Goal: Book appointment/travel/reservation

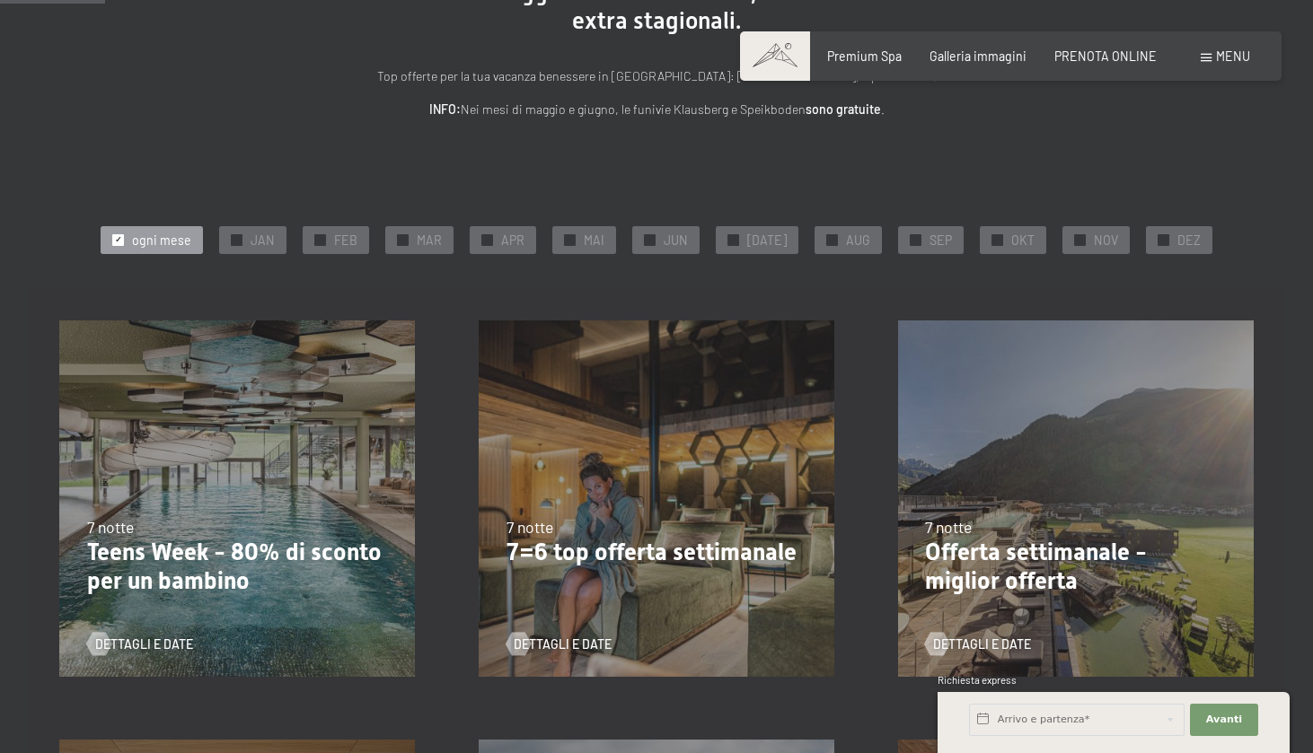
scroll to position [251, 0]
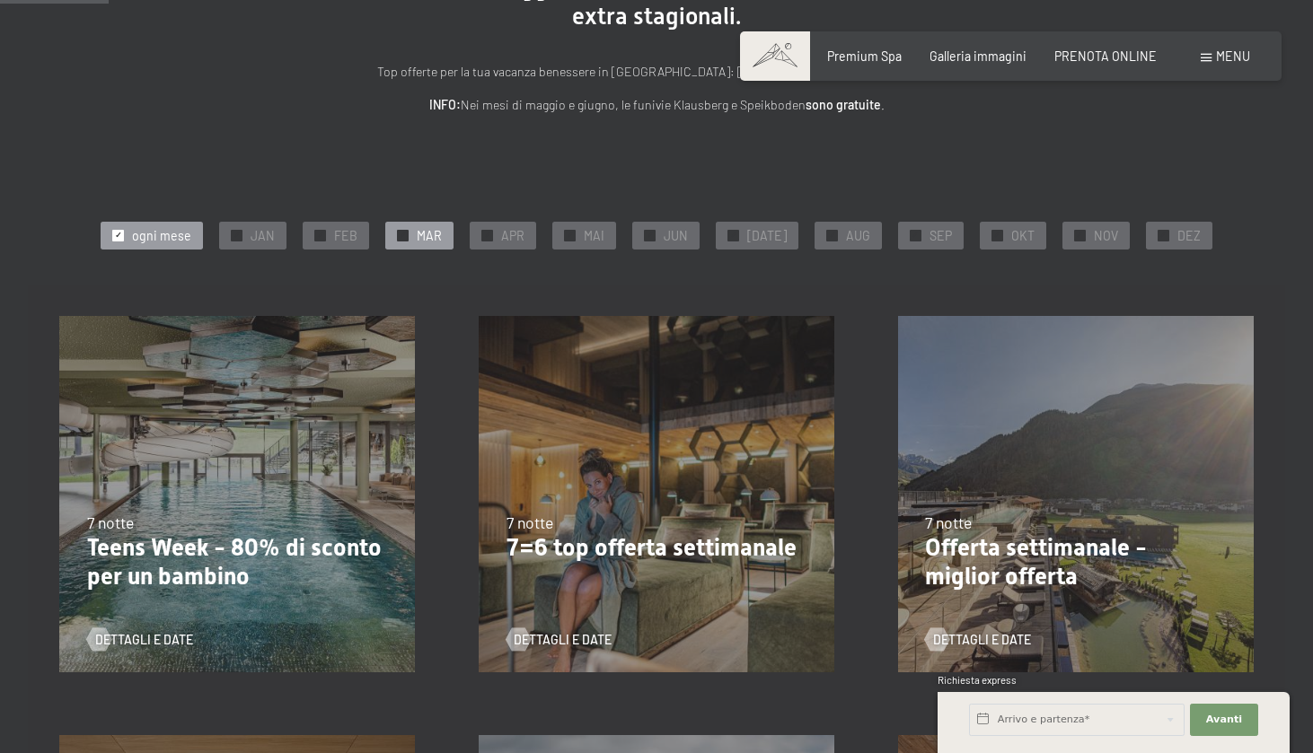
click at [409, 231] on div at bounding box center [403, 236] width 12 height 12
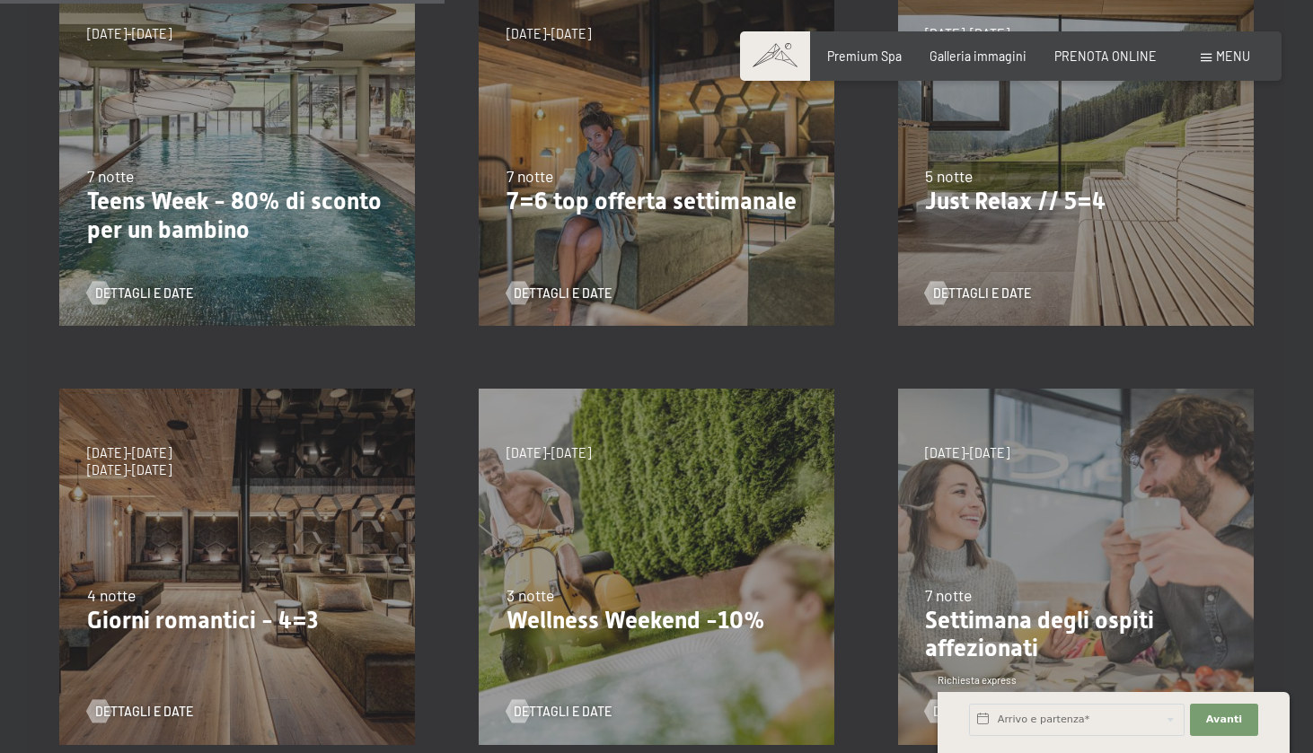
scroll to position [599, 0]
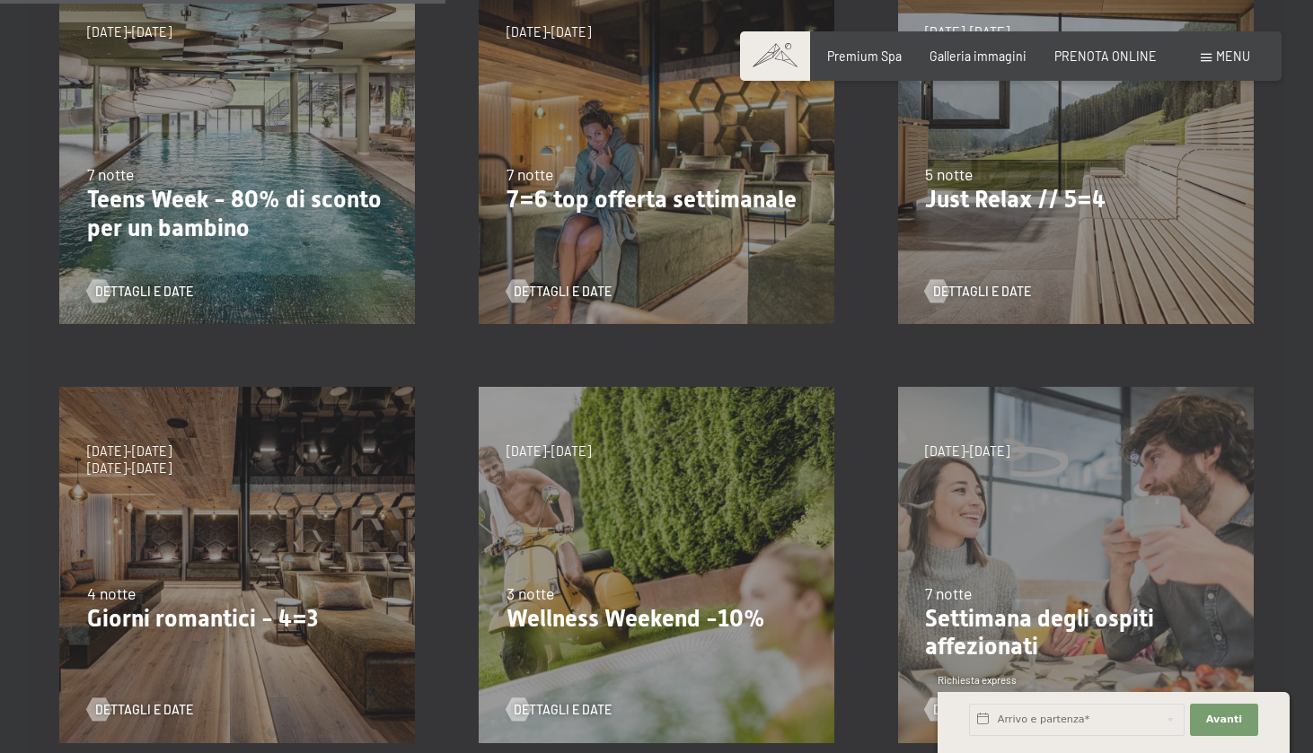
click at [677, 251] on div "5/10/2025-26/10/2025 1/11/2025-21/12/2025 10/1/2026-1/2/2026 7/3/2026-29/3/2026…" at bounding box center [656, 145] width 419 height 419
click at [788, 52] on span at bounding box center [775, 55] width 70 height 49
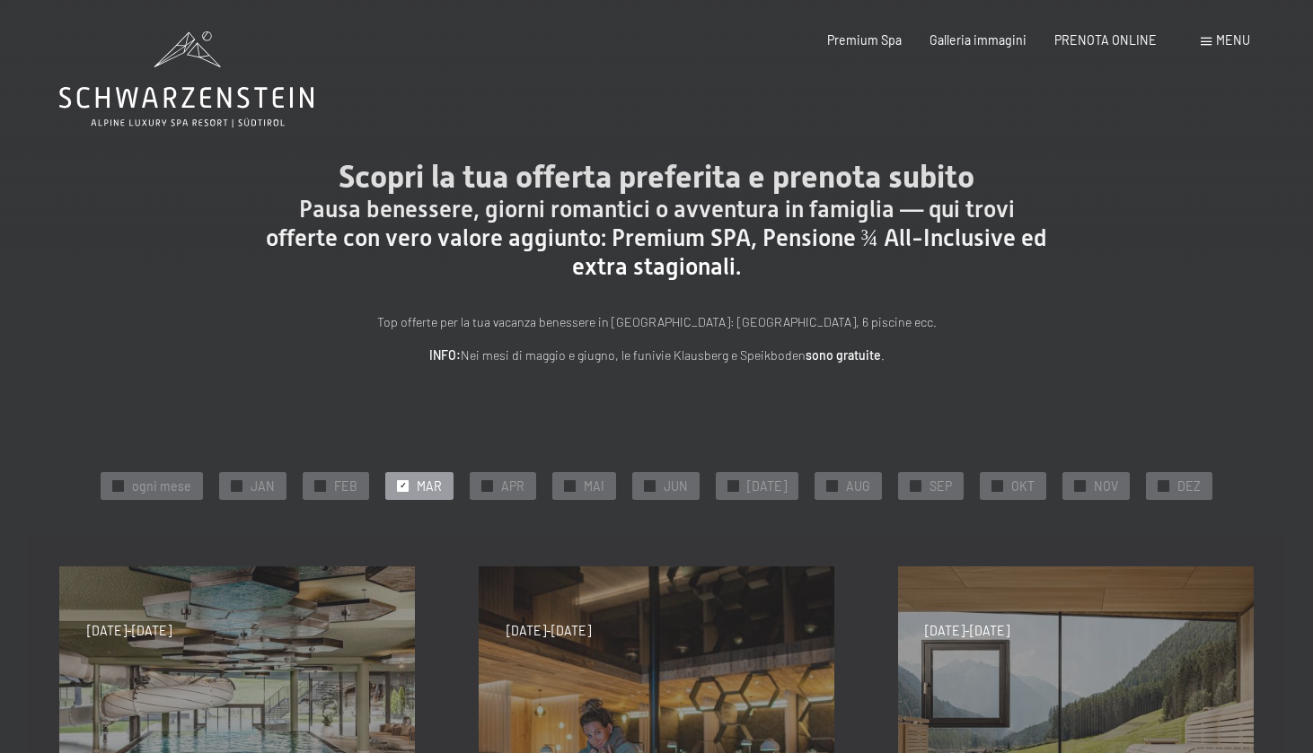
click at [547, 690] on div "5/10/2025-26/10/2025 1/11/2025-21/12/2025 10/1/2026-1/2/2026 7/3/2026-29/3/2026…" at bounding box center [656, 744] width 419 height 419
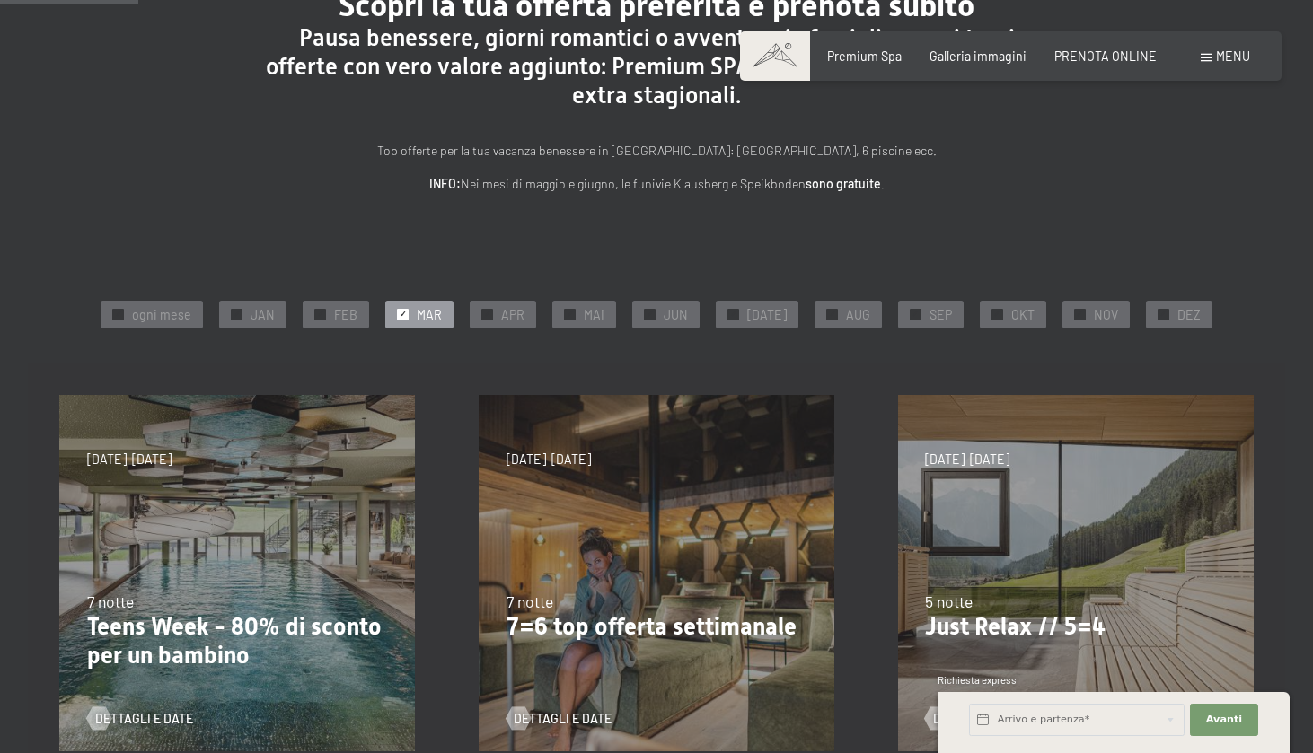
scroll to position [186, 0]
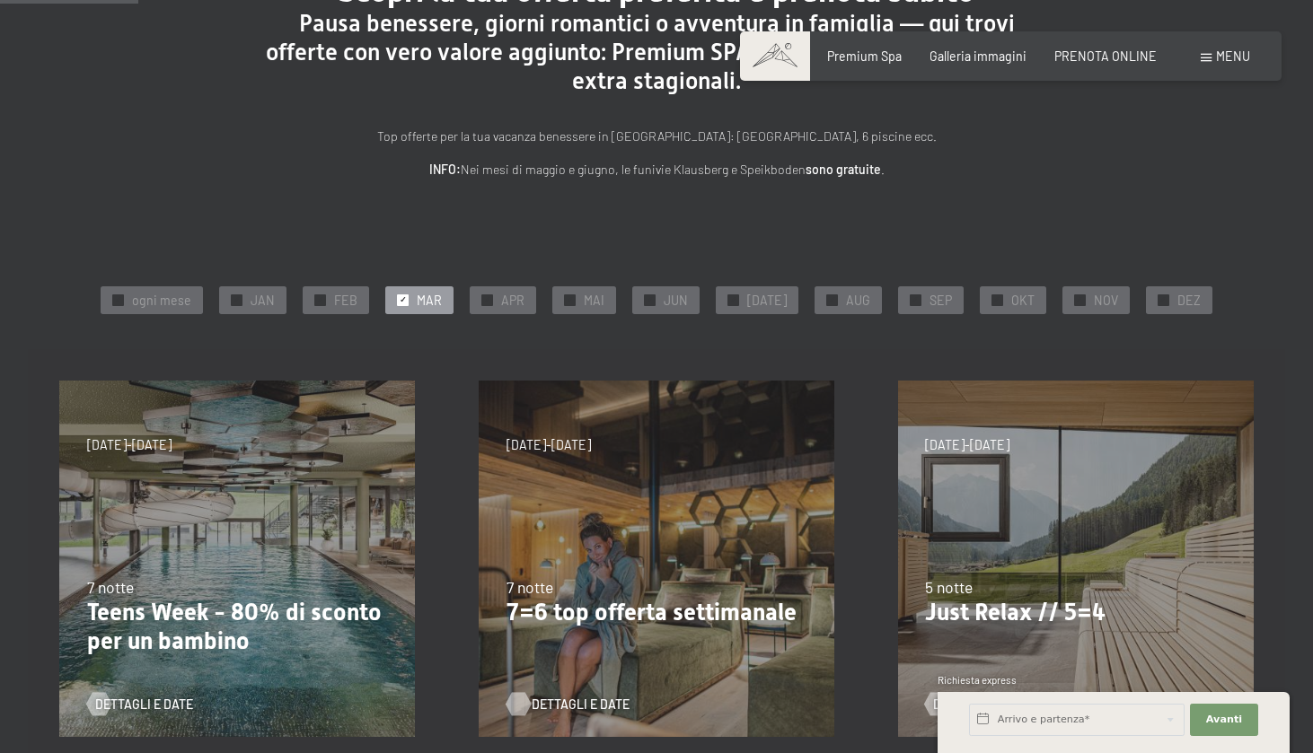
click at [556, 699] on span "Dettagli e Date" at bounding box center [581, 705] width 98 height 18
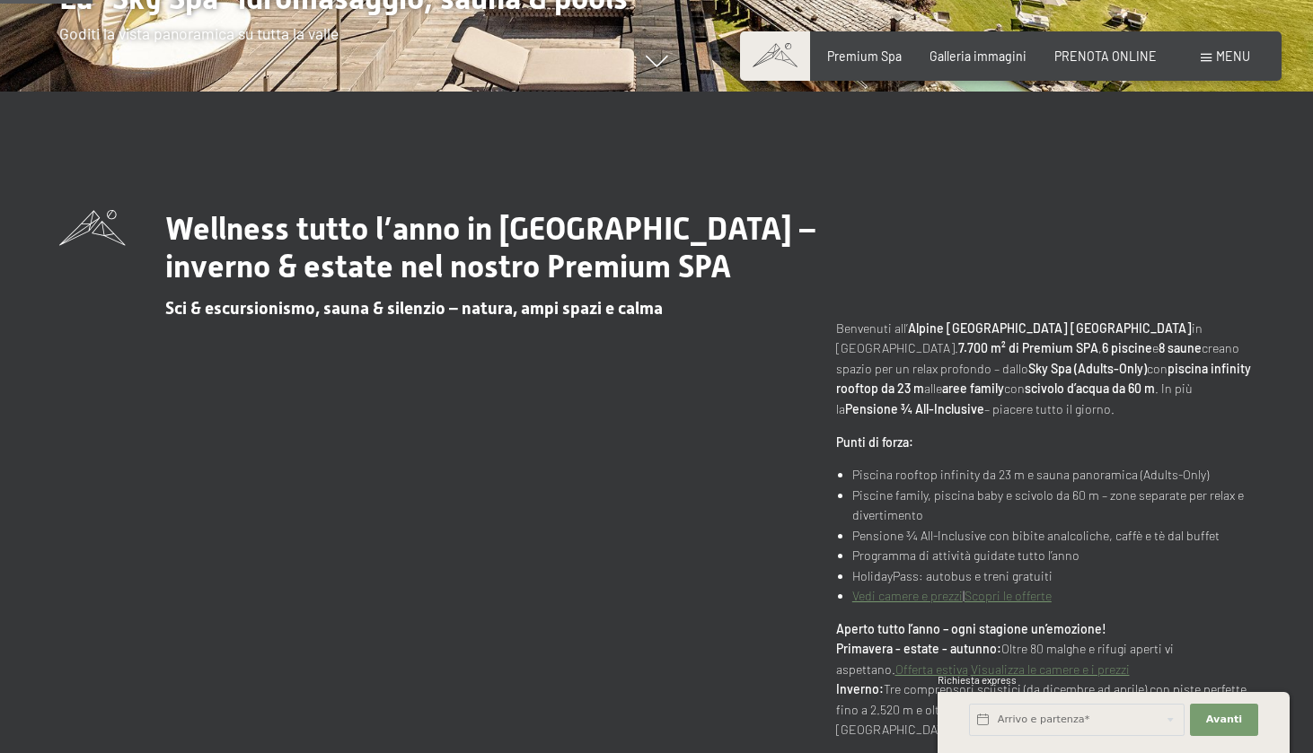
scroll to position [664, 0]
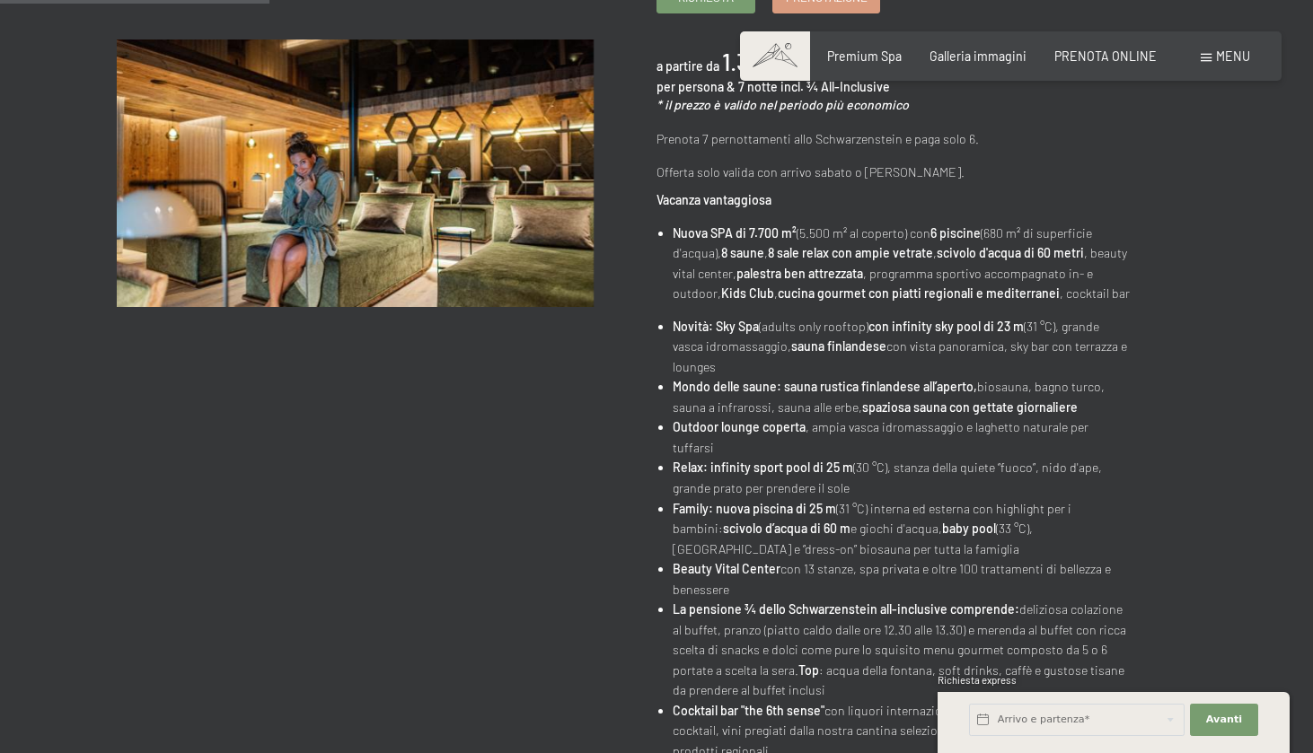
scroll to position [357, 0]
click at [1133, 723] on input "text" at bounding box center [1077, 720] width 216 height 32
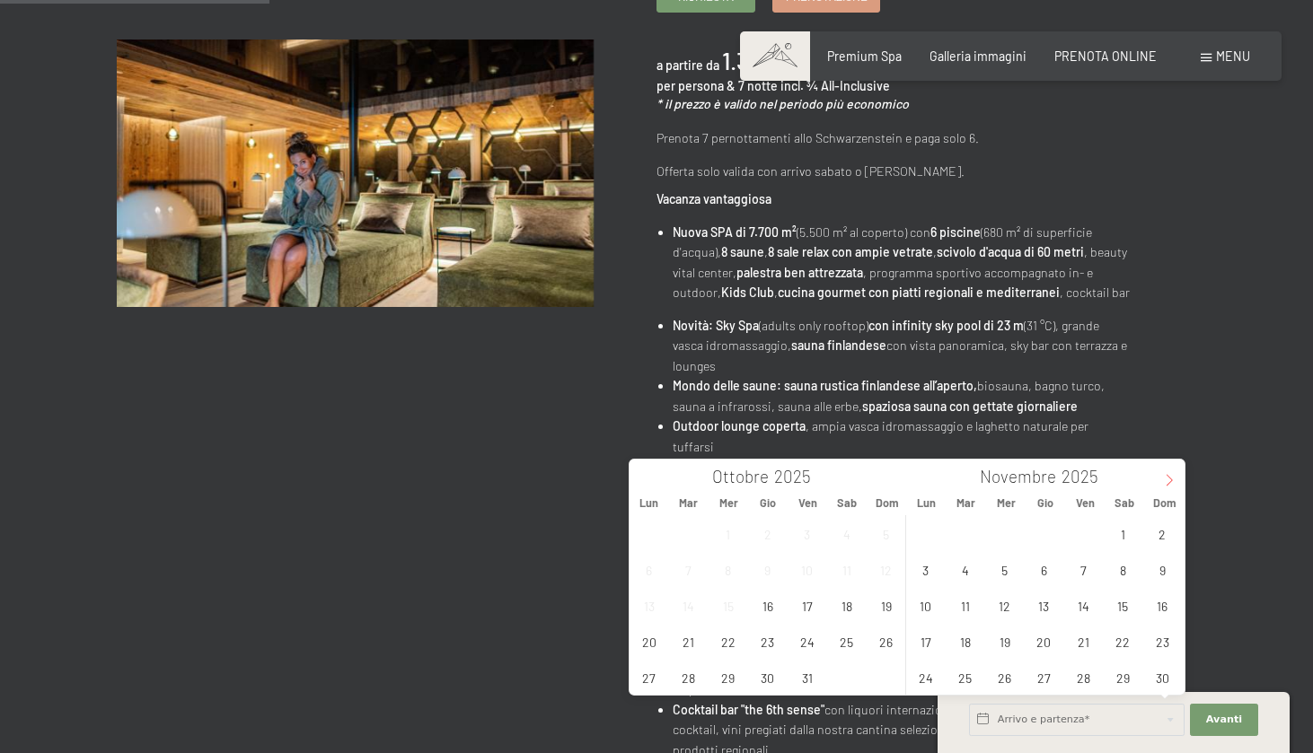
click at [1167, 480] on icon at bounding box center [1169, 480] width 13 height 13
type input "2026"
click at [1167, 480] on icon at bounding box center [1169, 480] width 13 height 13
type input "2026"
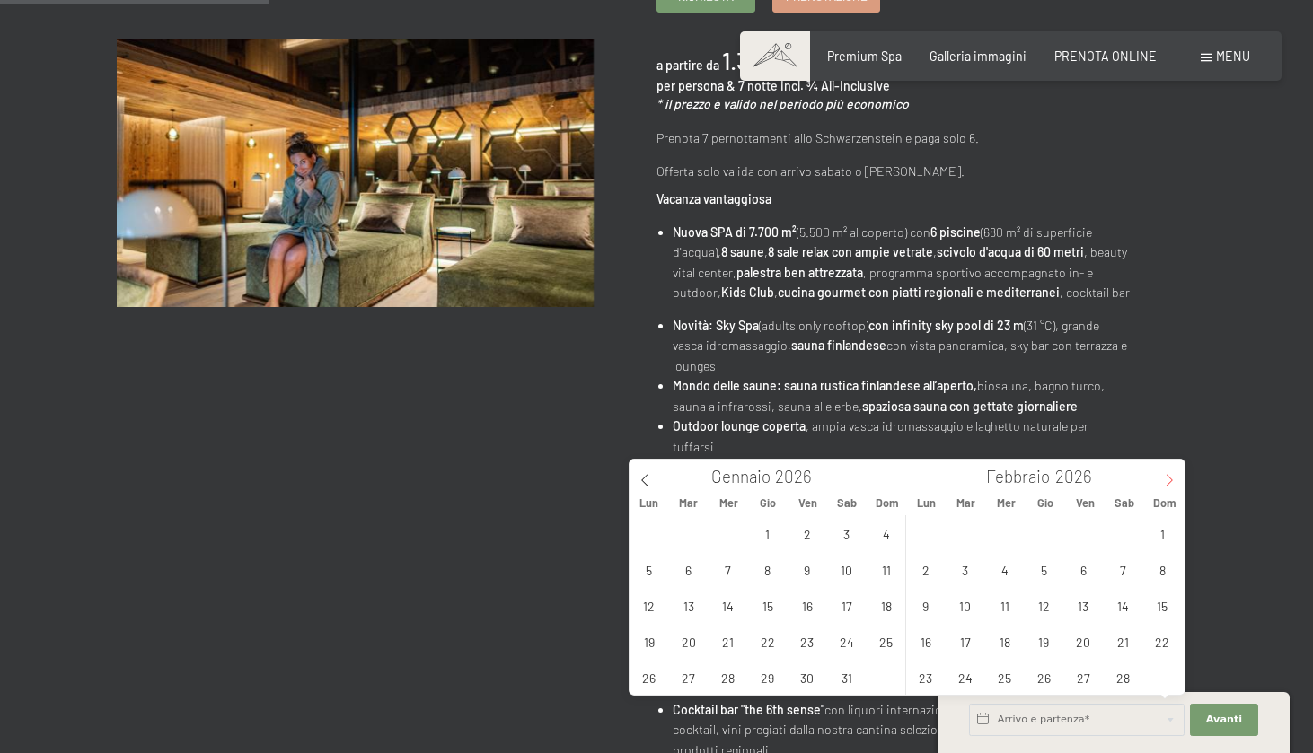
click at [1167, 480] on icon at bounding box center [1169, 480] width 13 height 13
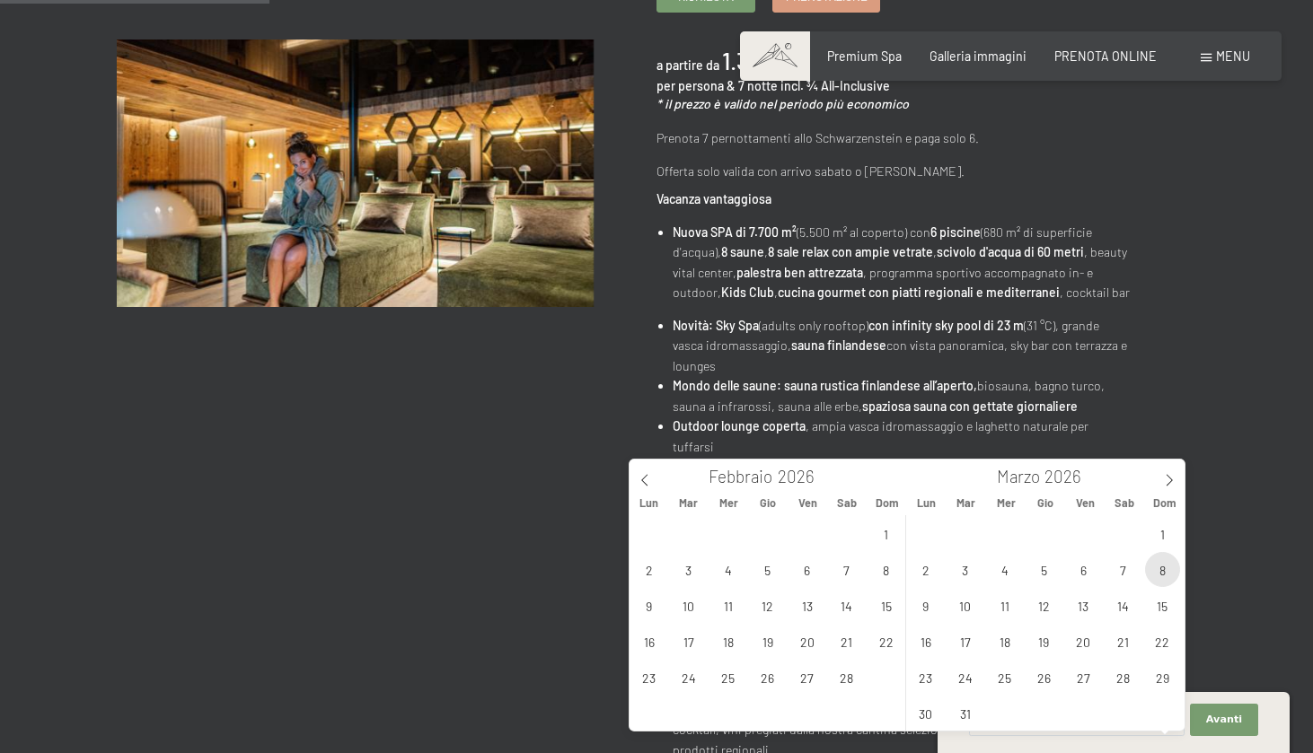
click at [1164, 566] on span "8" at bounding box center [1162, 569] width 35 height 35
click at [1163, 611] on span "15" at bounding box center [1162, 605] width 35 height 35
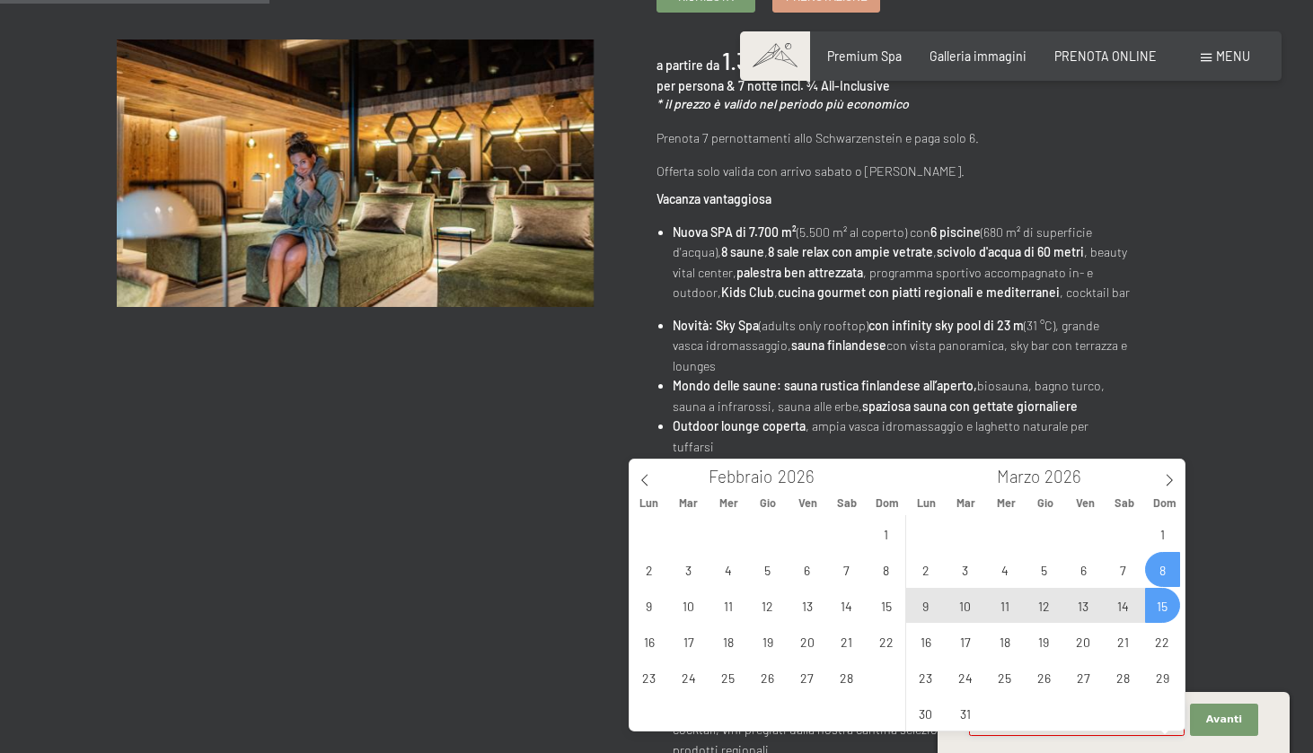
type input "Dom. 08/03/2026 - Dom. 15/03/2026"
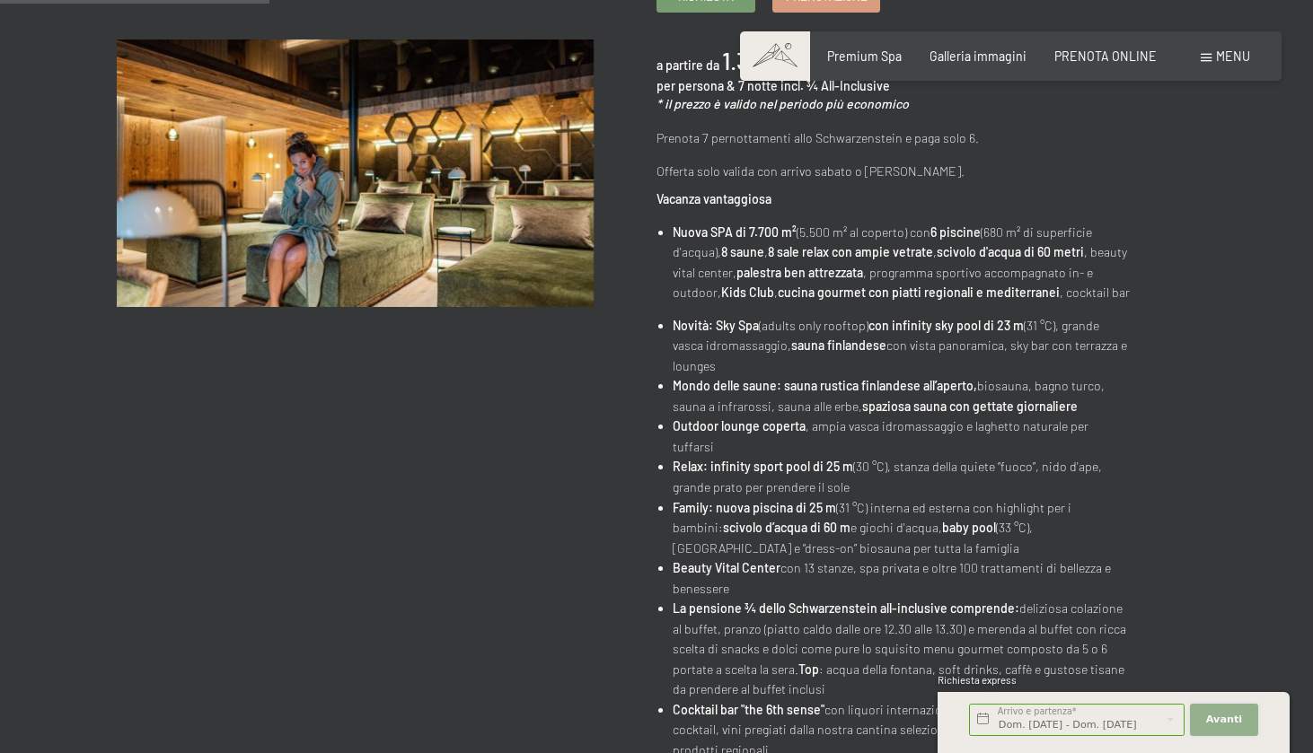
click at [1210, 723] on span "Avanti" at bounding box center [1224, 720] width 36 height 14
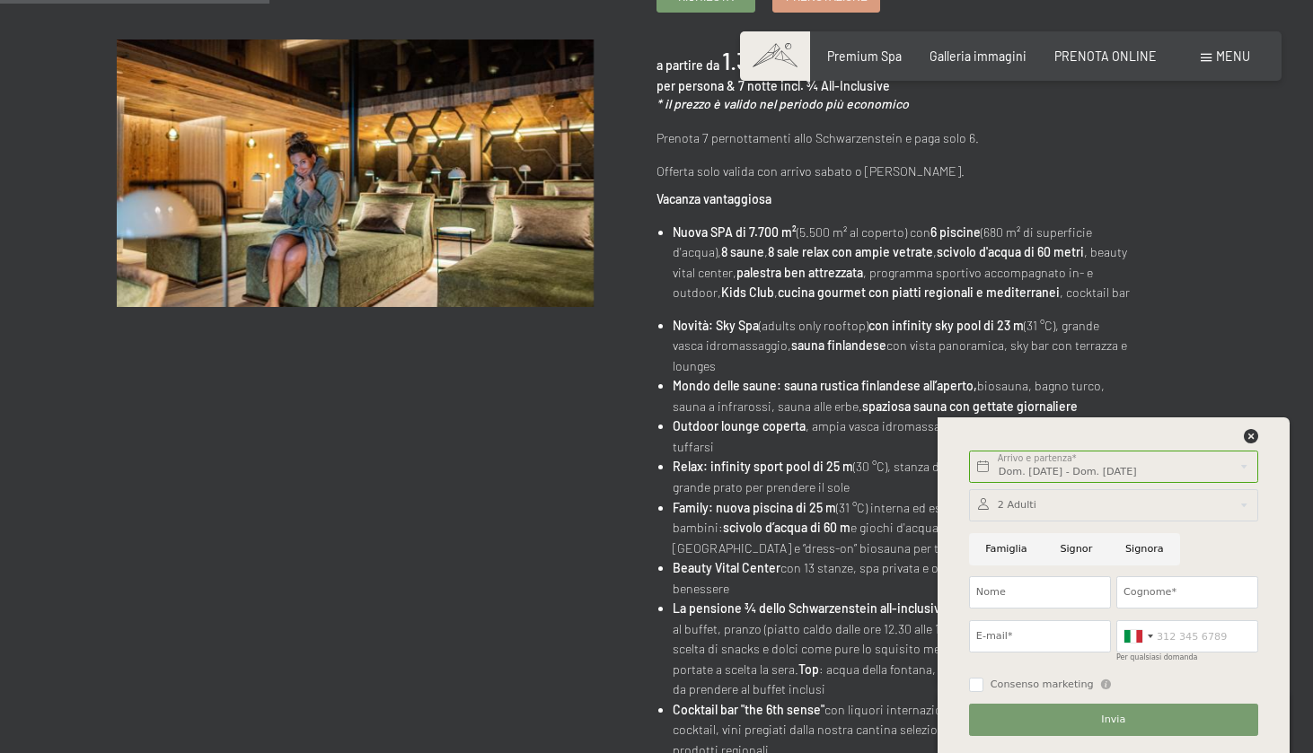
click at [1035, 511] on div at bounding box center [1113, 505] width 289 height 32
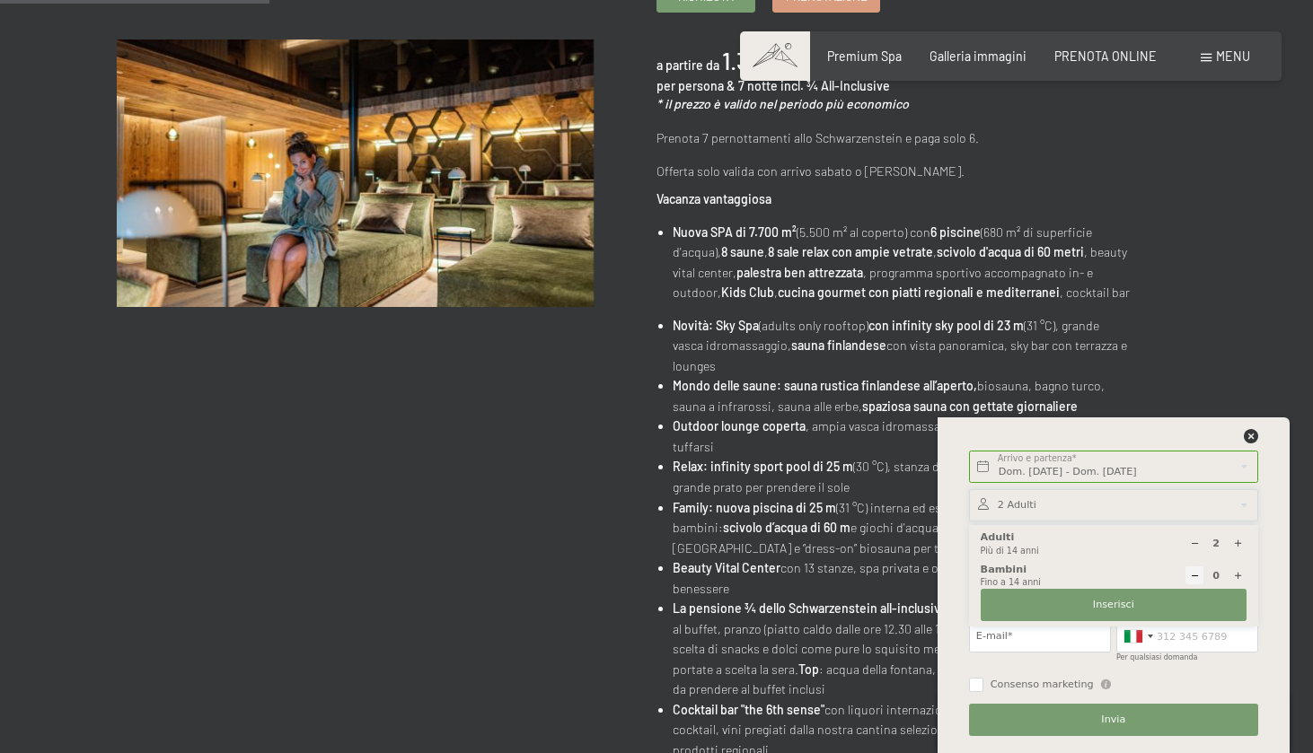
click at [1233, 574] on icon at bounding box center [1238, 576] width 10 height 10
type input "1"
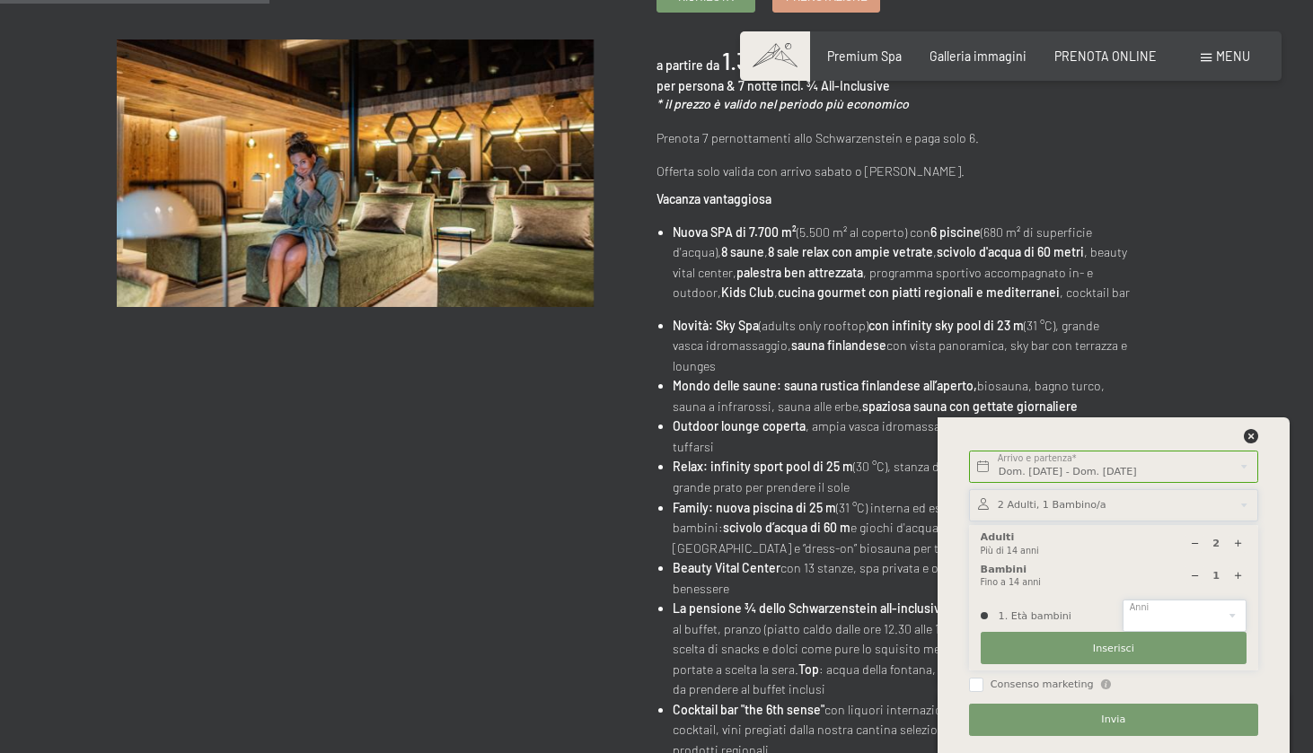
select select "7"
click at [1131, 646] on span "Inserisci" at bounding box center [1113, 649] width 41 height 14
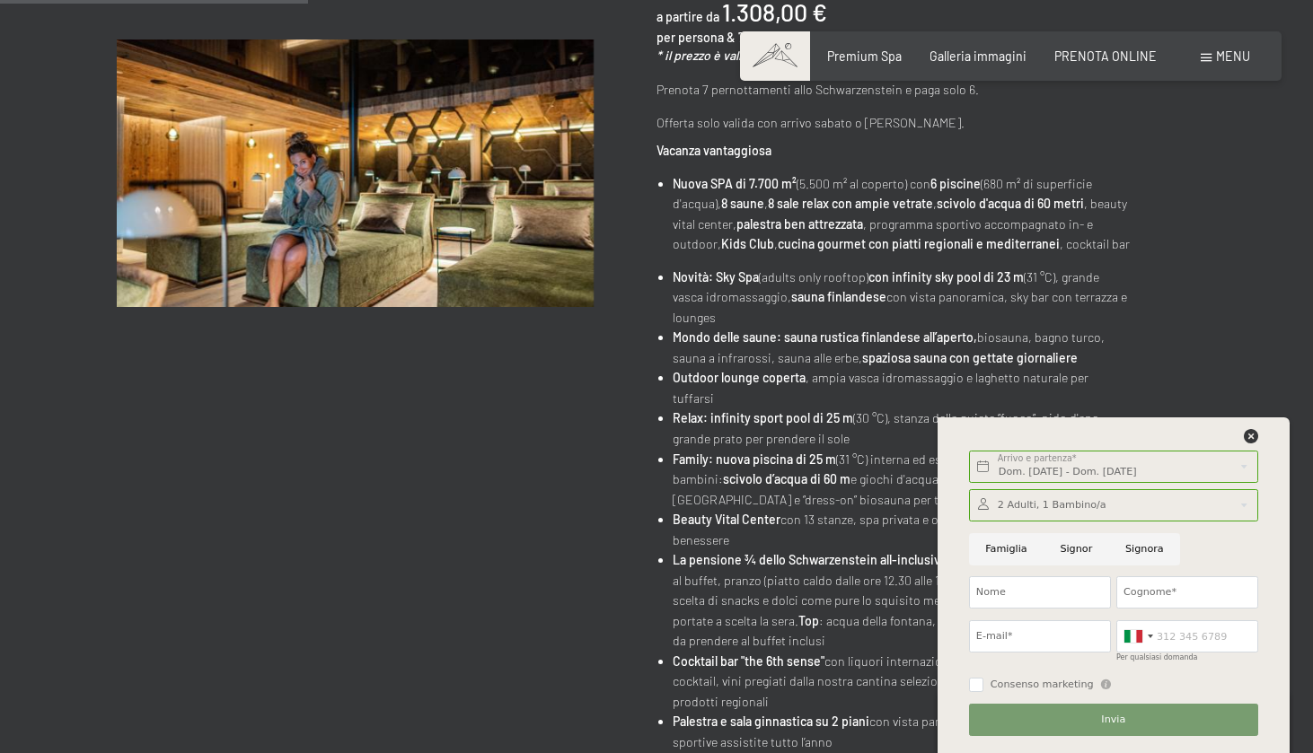
scroll to position [404, 0]
type input "maria"
type input "di gregorio"
type input "maridigregorio82@gmail.com"
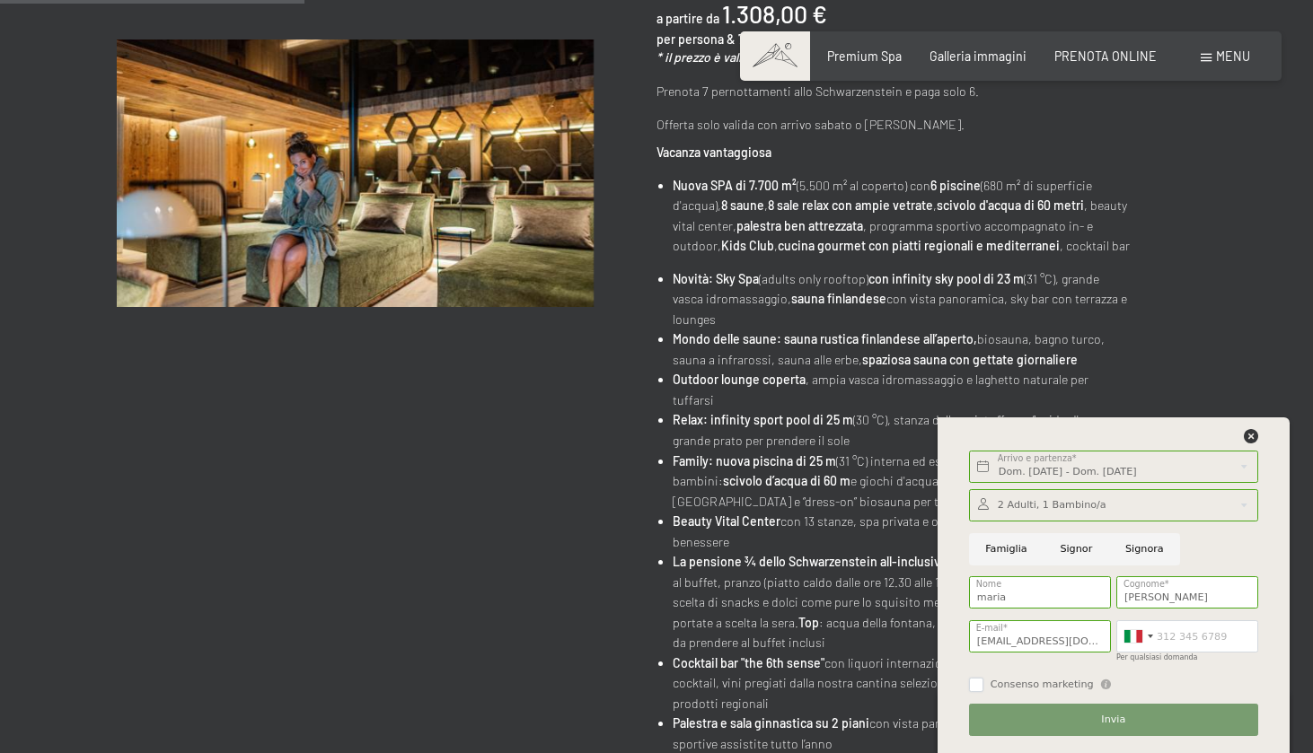
click at [976, 680] on input "Consenso marketing" at bounding box center [976, 685] width 14 height 14
checkbox input "true"
click at [1118, 724] on span "Invia" at bounding box center [1113, 720] width 24 height 14
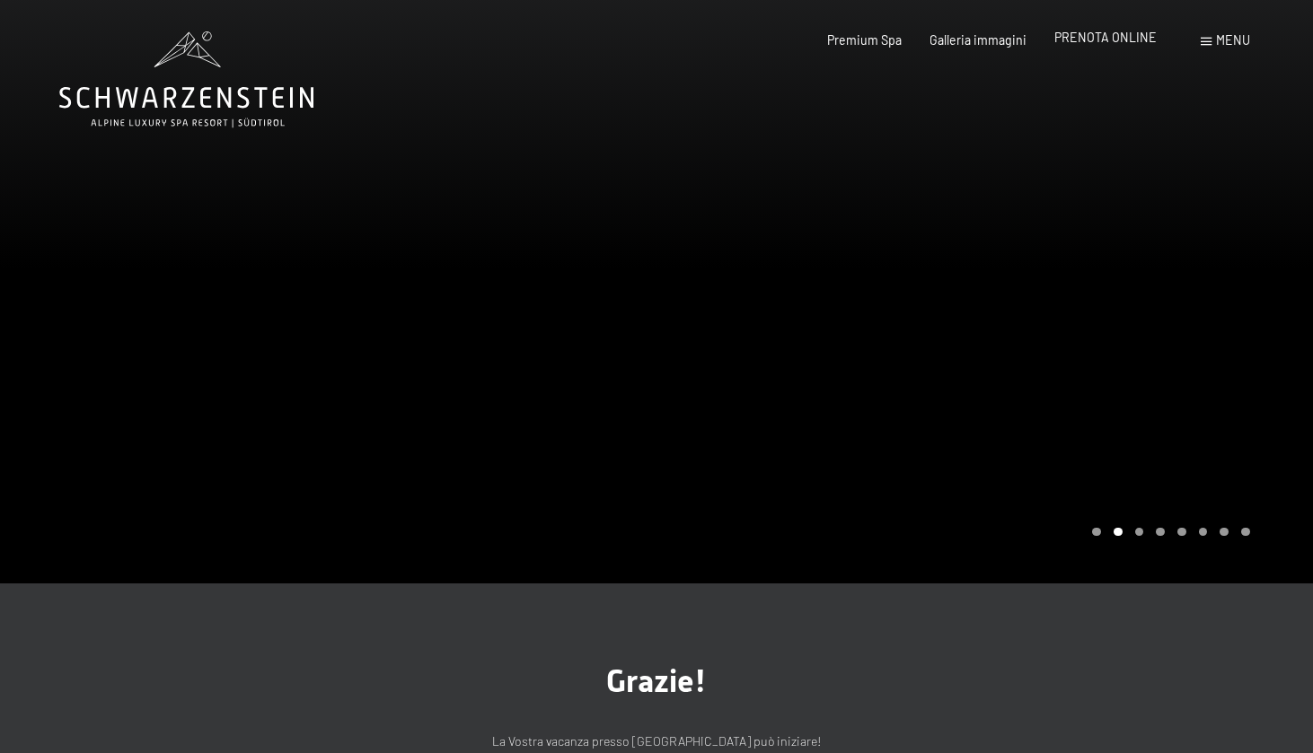
click at [1113, 41] on span "PRENOTA ONLINE" at bounding box center [1105, 37] width 102 height 15
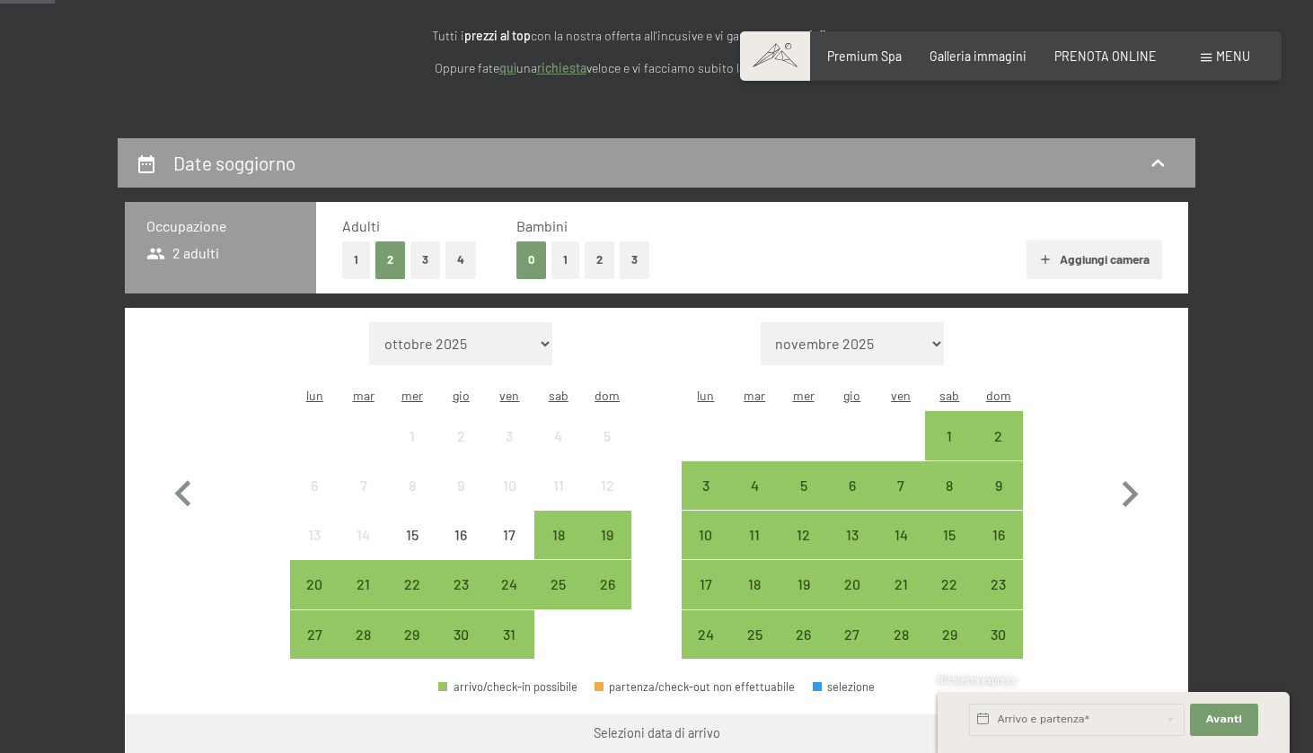
scroll to position [252, 0]
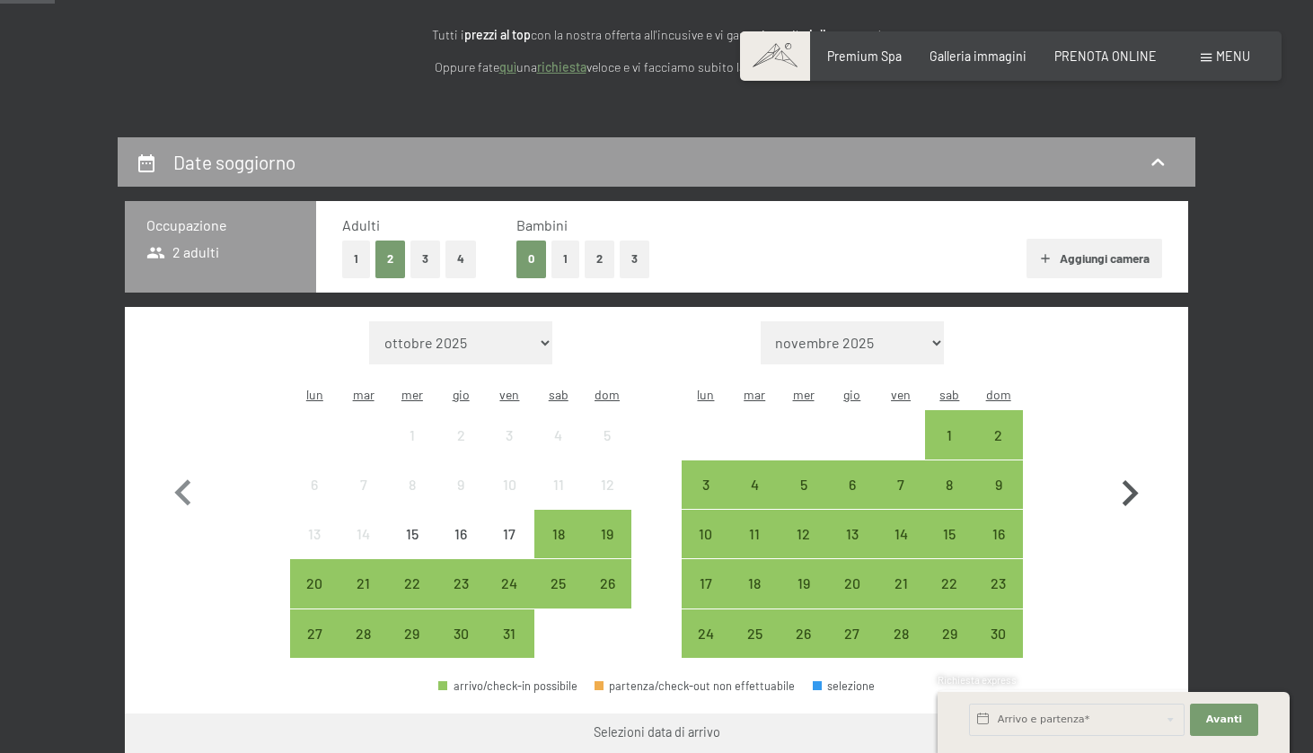
click at [1127, 476] on icon "button" at bounding box center [1130, 494] width 52 height 52
select select "[DATE]"
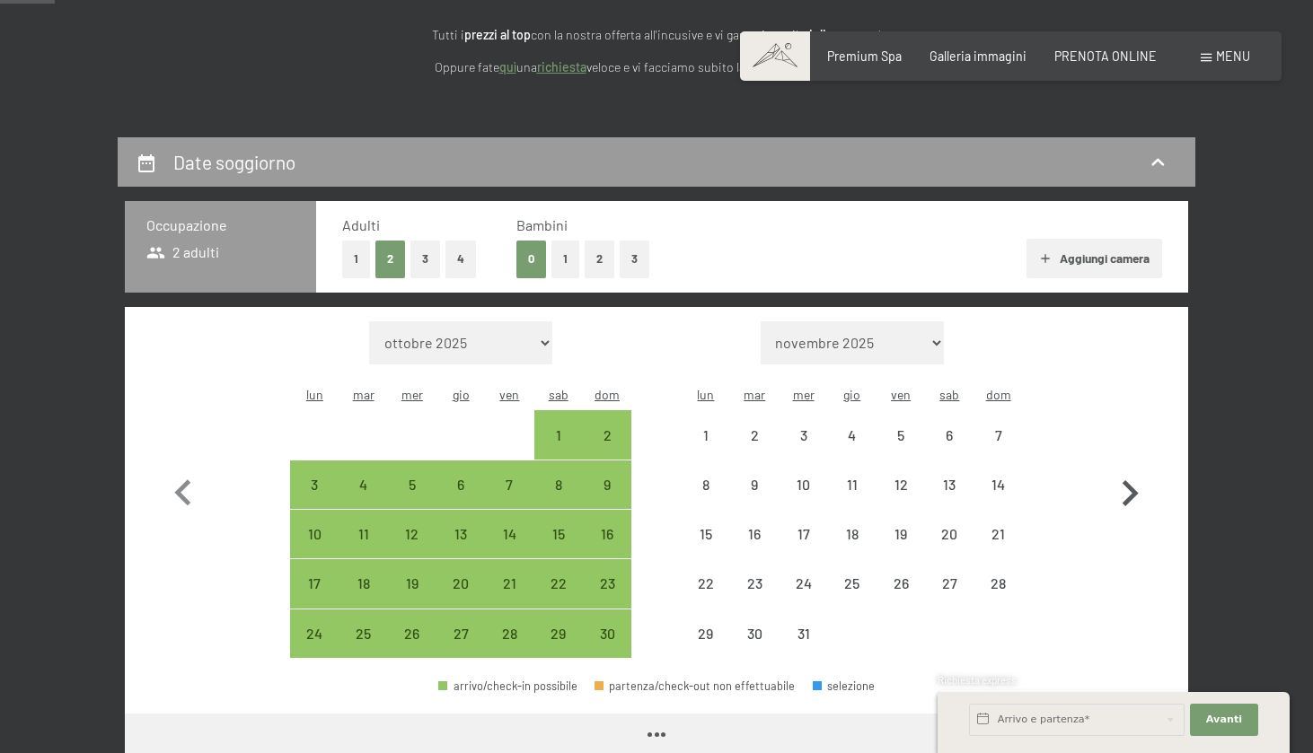
select select "[DATE]"
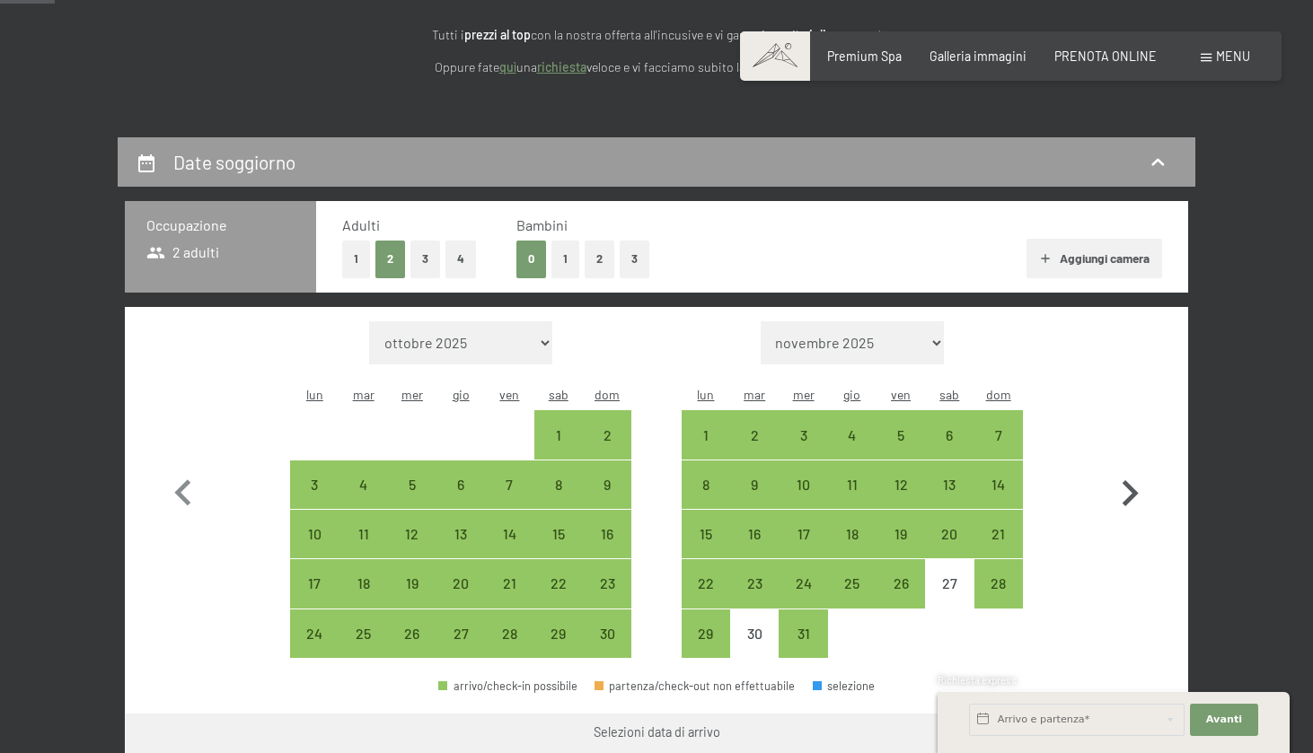
click at [1127, 476] on icon "button" at bounding box center [1130, 494] width 52 height 52
select select "[DATE]"
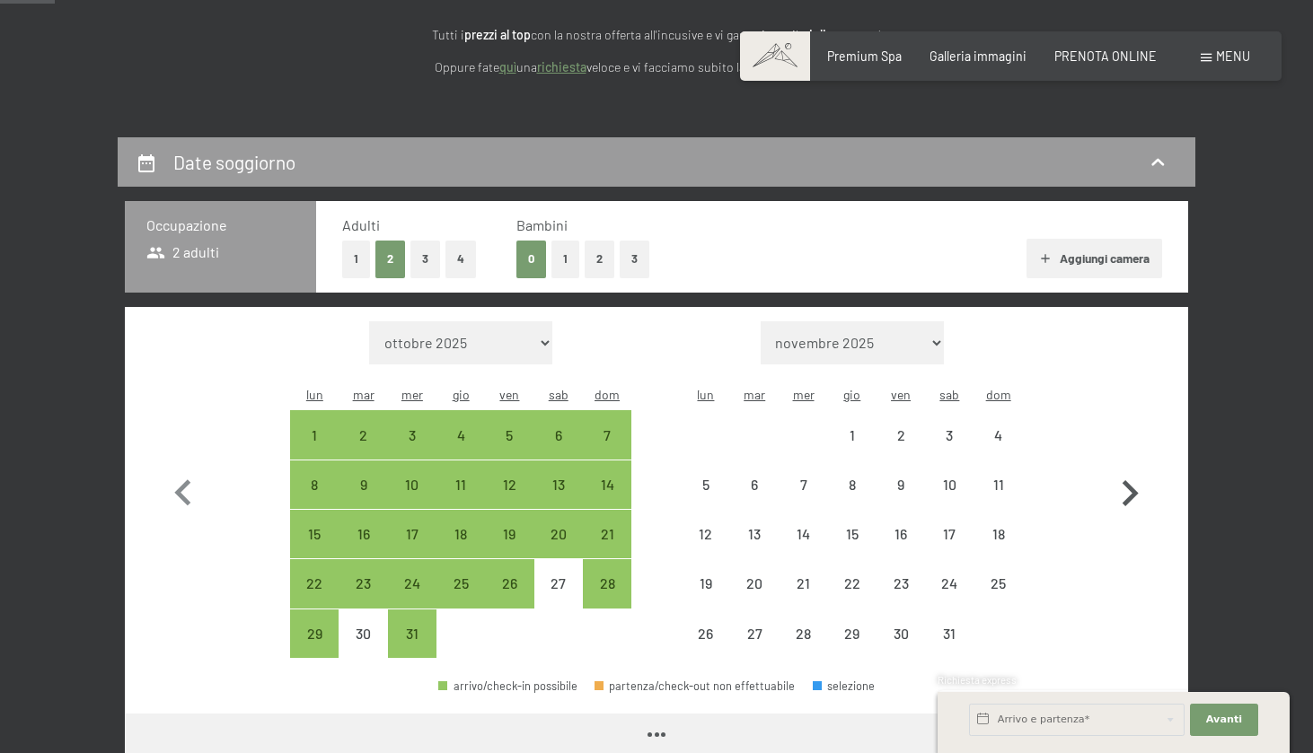
select select "[DATE]"
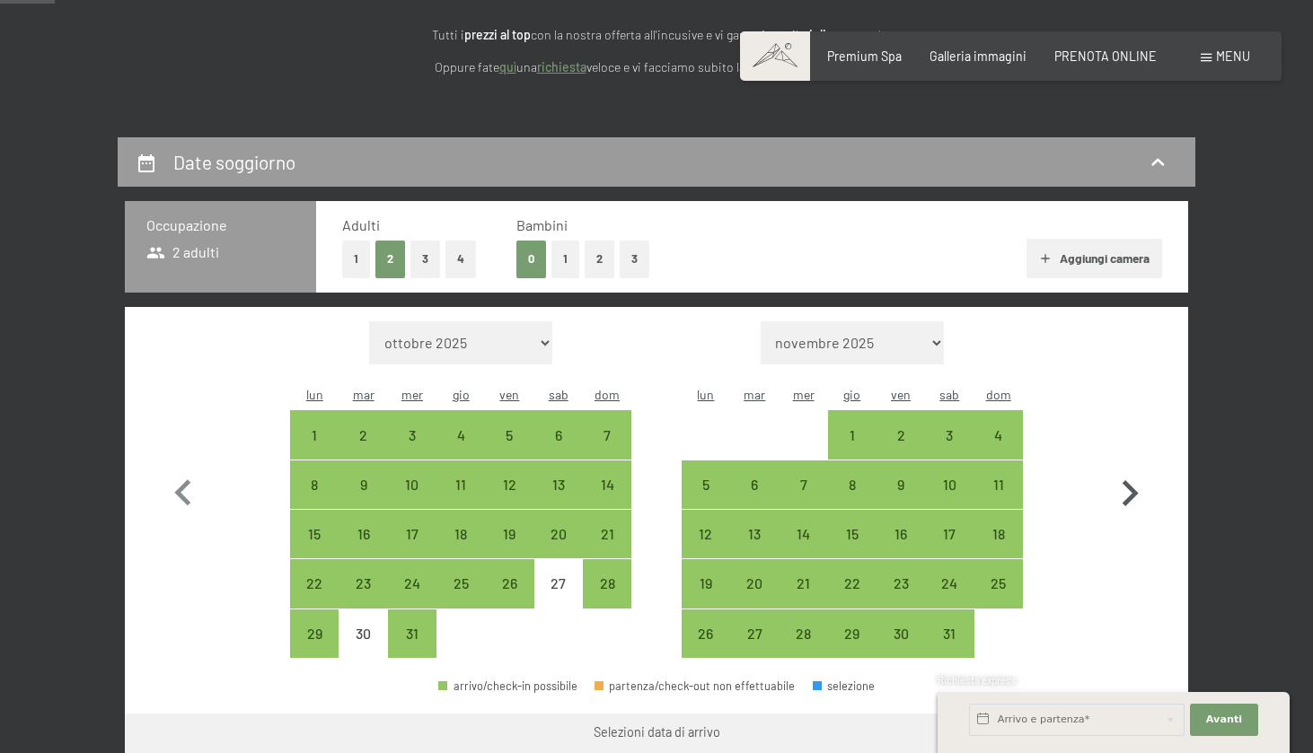
click at [1127, 476] on icon "button" at bounding box center [1130, 494] width 52 height 52
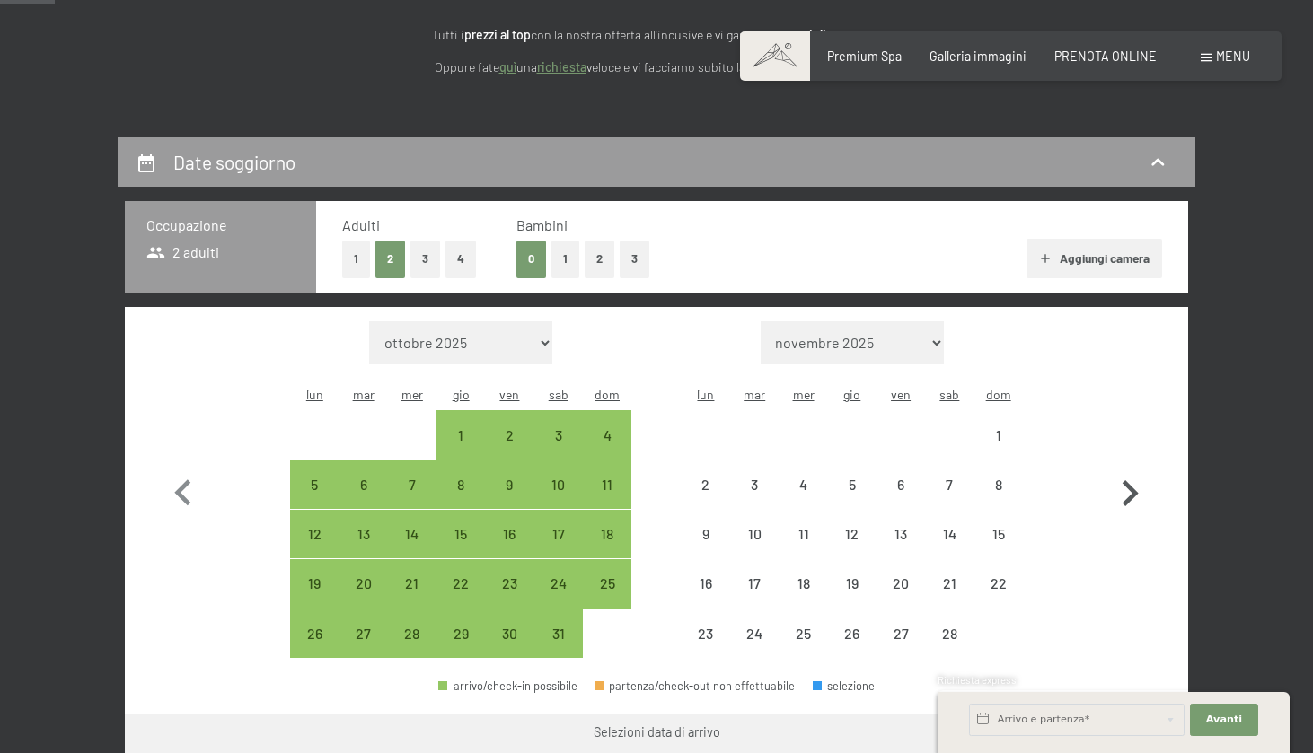
select select "[DATE]"
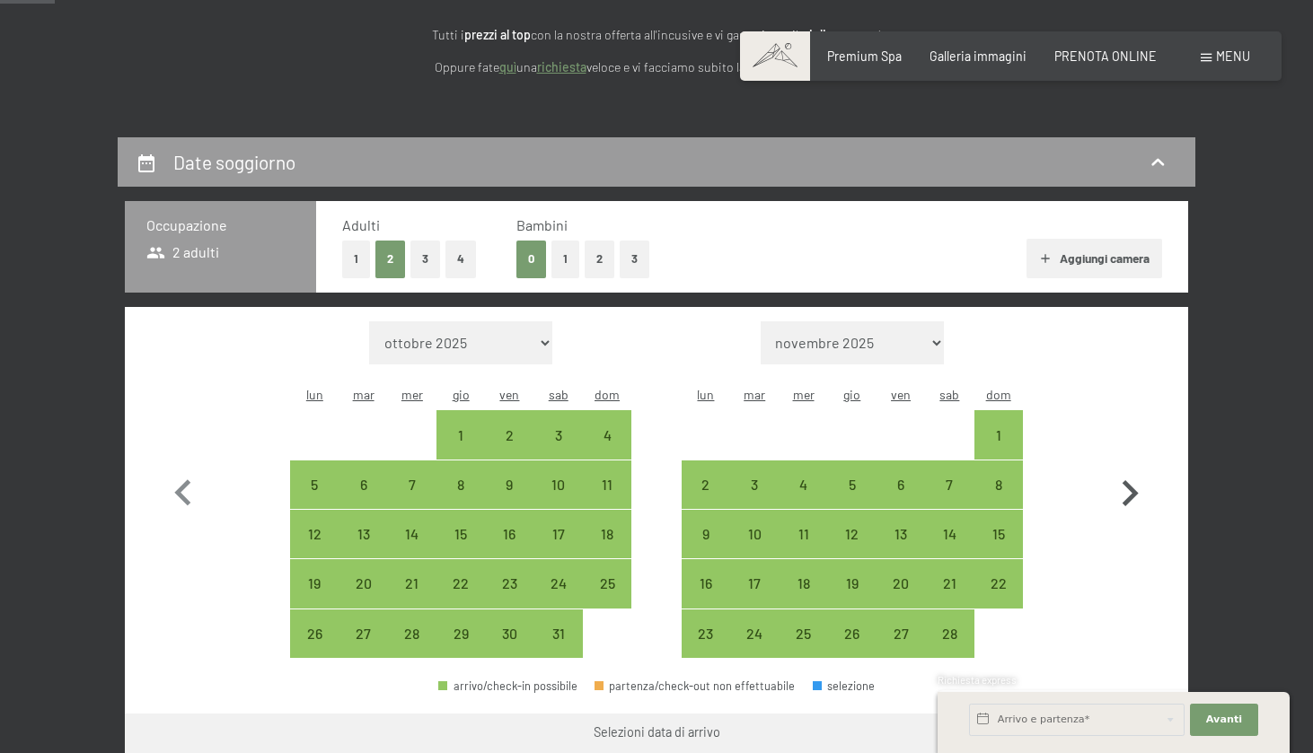
click at [1127, 476] on icon "button" at bounding box center [1130, 494] width 52 height 52
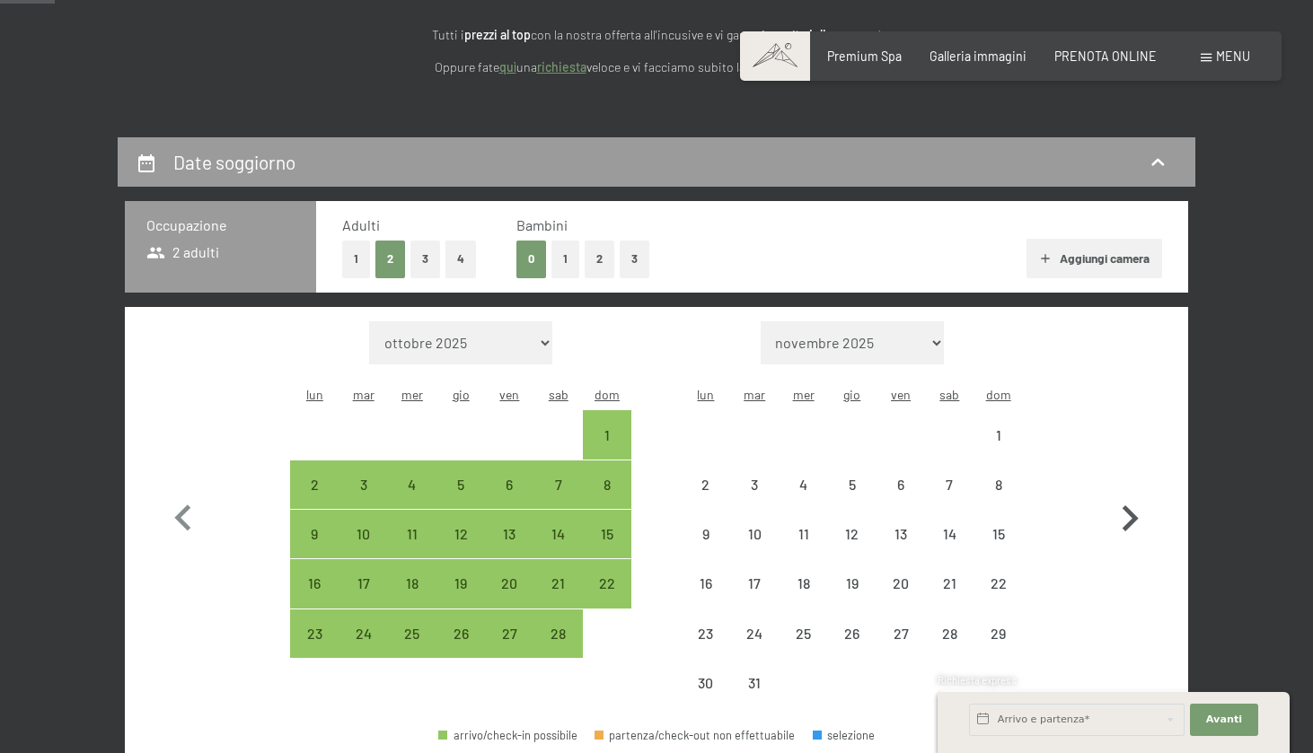
select select "[DATE]"
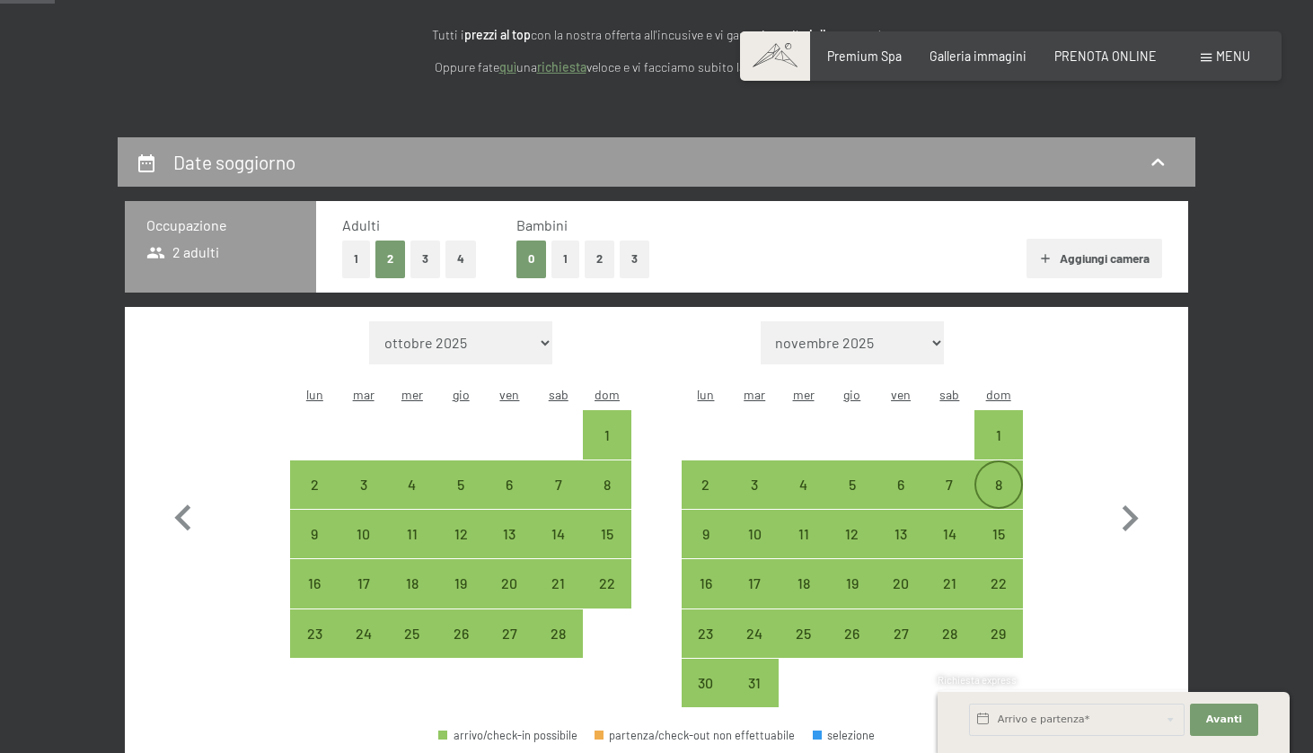
click at [1007, 478] on div "8" at bounding box center [998, 500] width 45 height 45
select select "[DATE]"
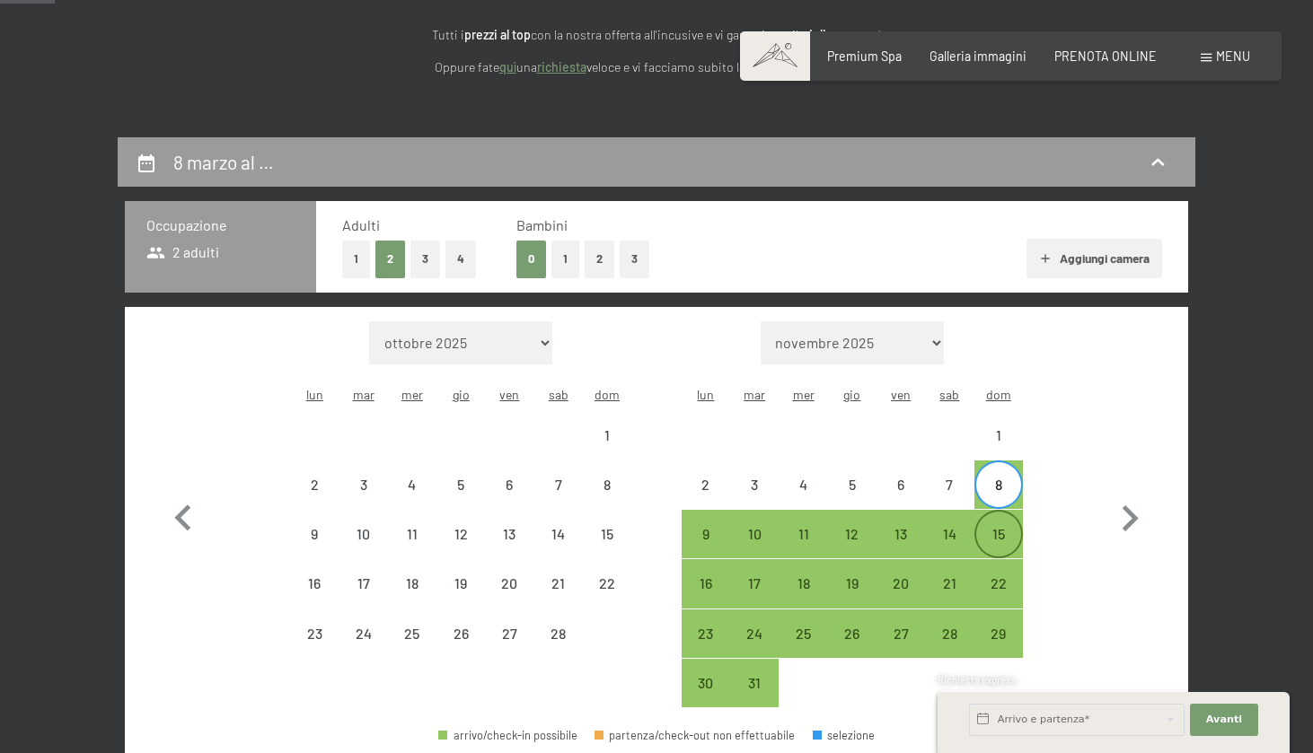
click at [1008, 527] on div "15" at bounding box center [998, 549] width 45 height 45
select select "[DATE]"
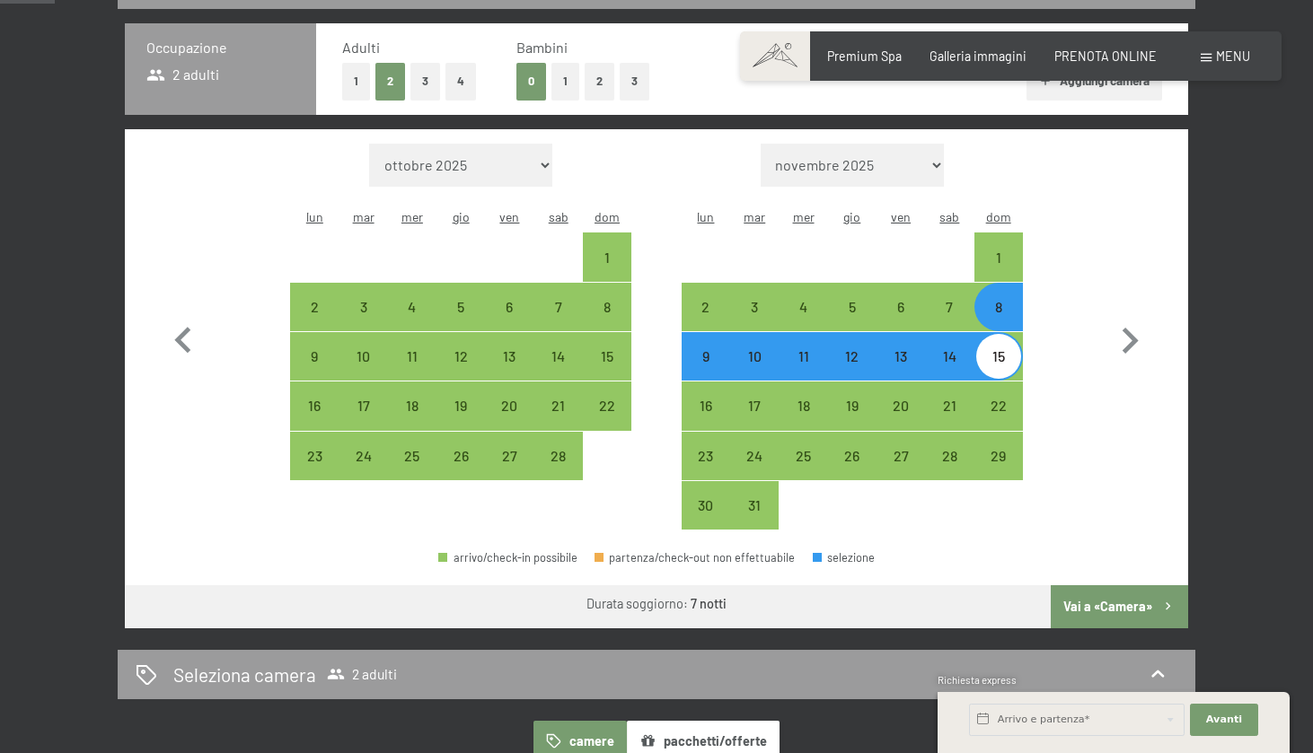
click at [1108, 585] on button "Vai a «Camera»" at bounding box center [1119, 606] width 137 height 43
select select "[DATE]"
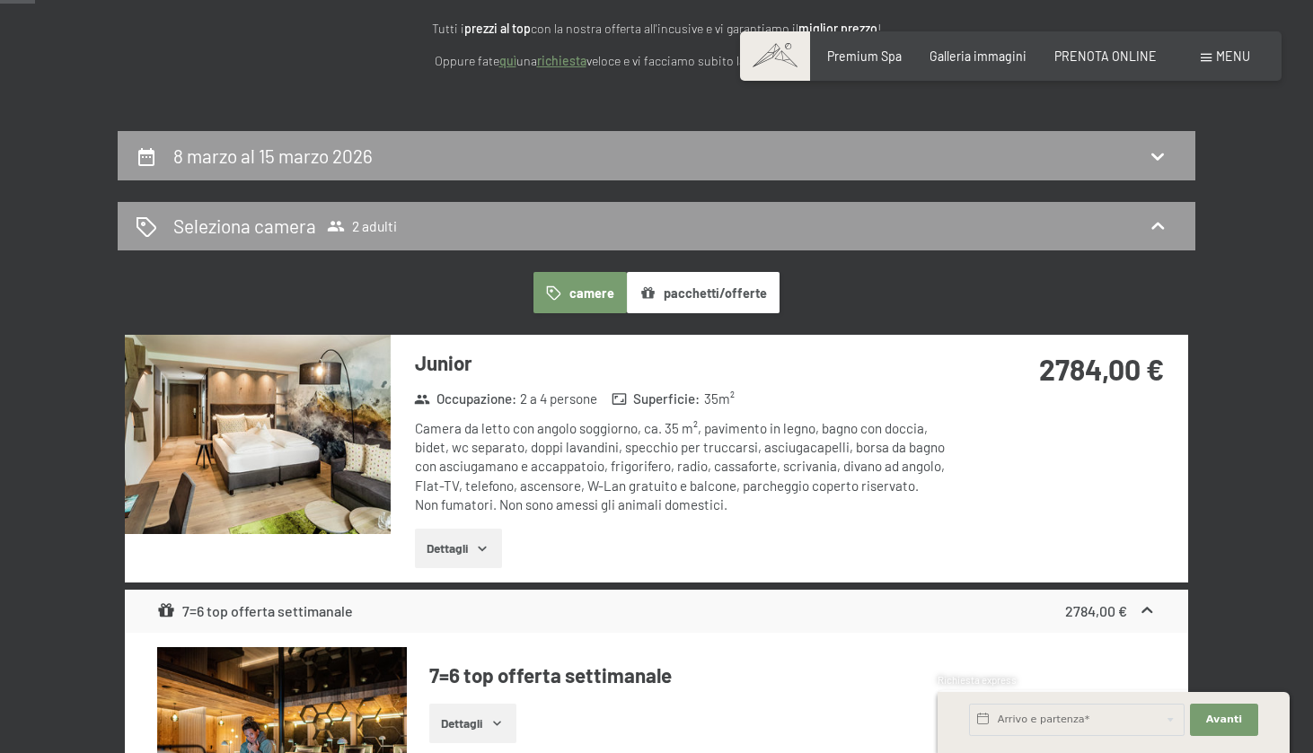
scroll to position [257, 0]
